Goal: Browse casually: Explore the website without a specific task or goal

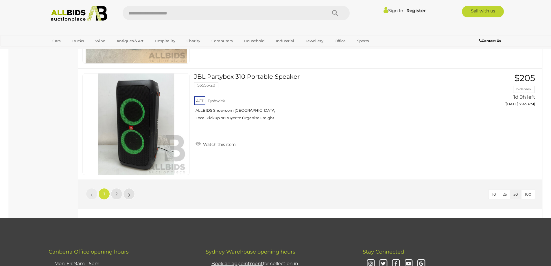
scroll to position [5526, 0]
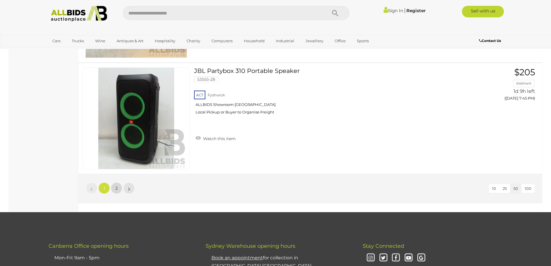
click at [115, 187] on link "2" at bounding box center [117, 188] width 12 height 12
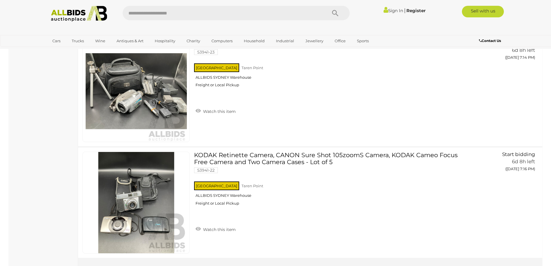
scroll to position [4991, 0]
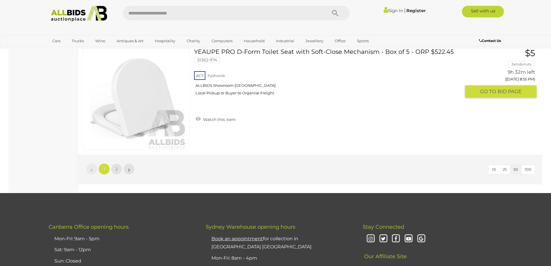
scroll to position [5497, 0]
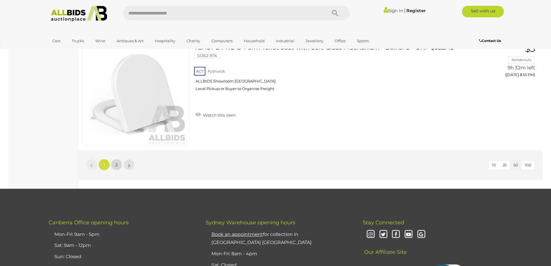
click at [115, 164] on link "2" at bounding box center [117, 165] width 12 height 12
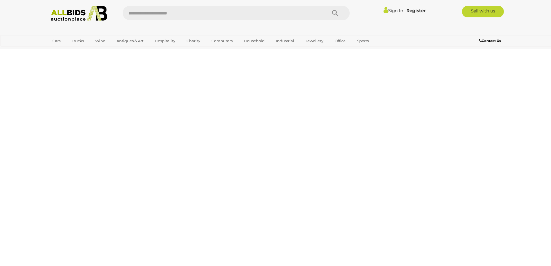
scroll to position [20, 0]
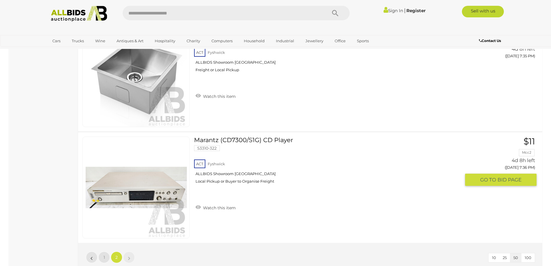
scroll to position [3549, 0]
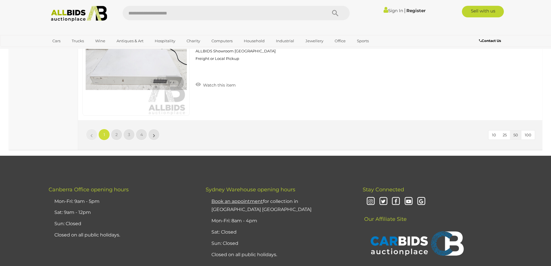
scroll to position [5584, 0]
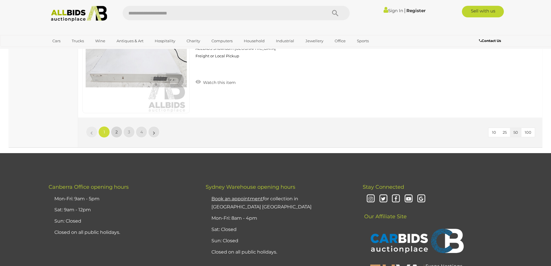
click at [117, 133] on span "2" at bounding box center [116, 131] width 2 height 5
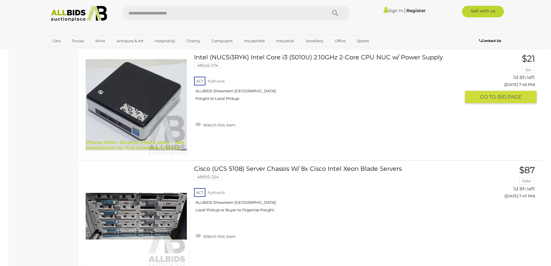
scroll to position [3777, 0]
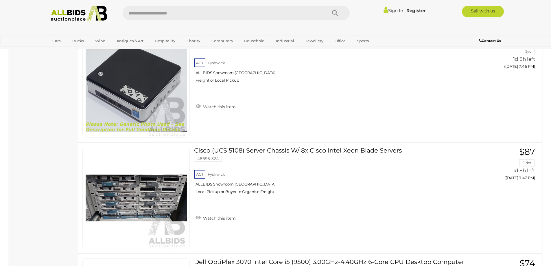
scroll to position [74, 0]
